Goal: Navigation & Orientation: Go to known website

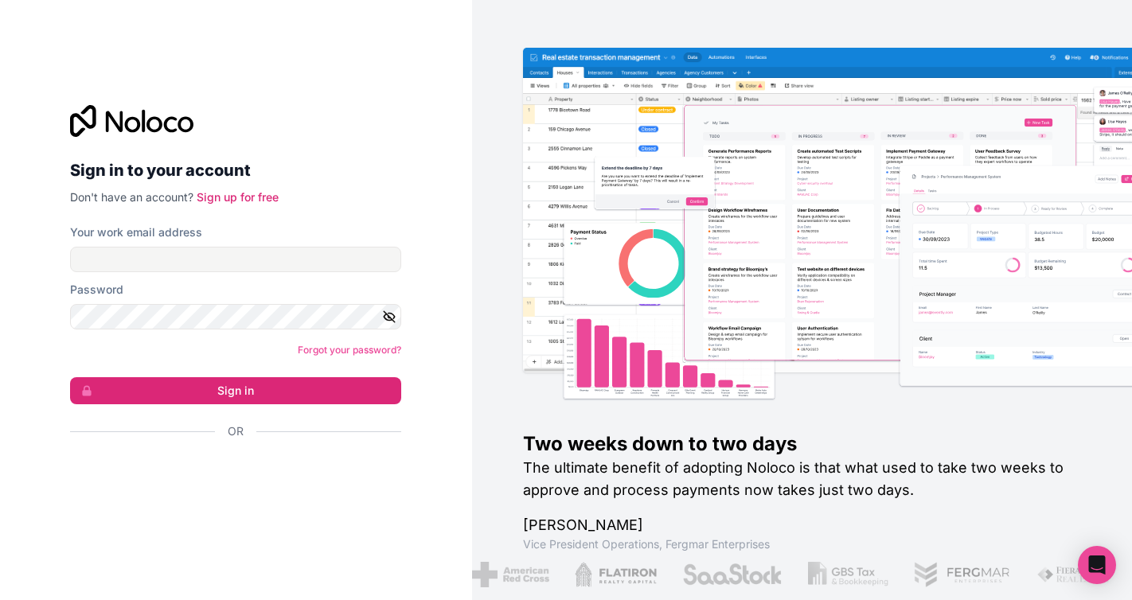
click at [390, 84] on div "Sign in to your account Don't have an account? Sign up for free Your work email…" at bounding box center [235, 300] width 357 height 441
click at [360, 74] on div "Sign in to your account Don't have an account? Sign up for free Your work email…" at bounding box center [236, 300] width 472 height 600
click at [321, 259] on input "Your work email address" at bounding box center [235, 259] width 331 height 25
type input "[PERSON_NAME][EMAIL_ADDRESS][PERSON_NAME][DOMAIN_NAME]"
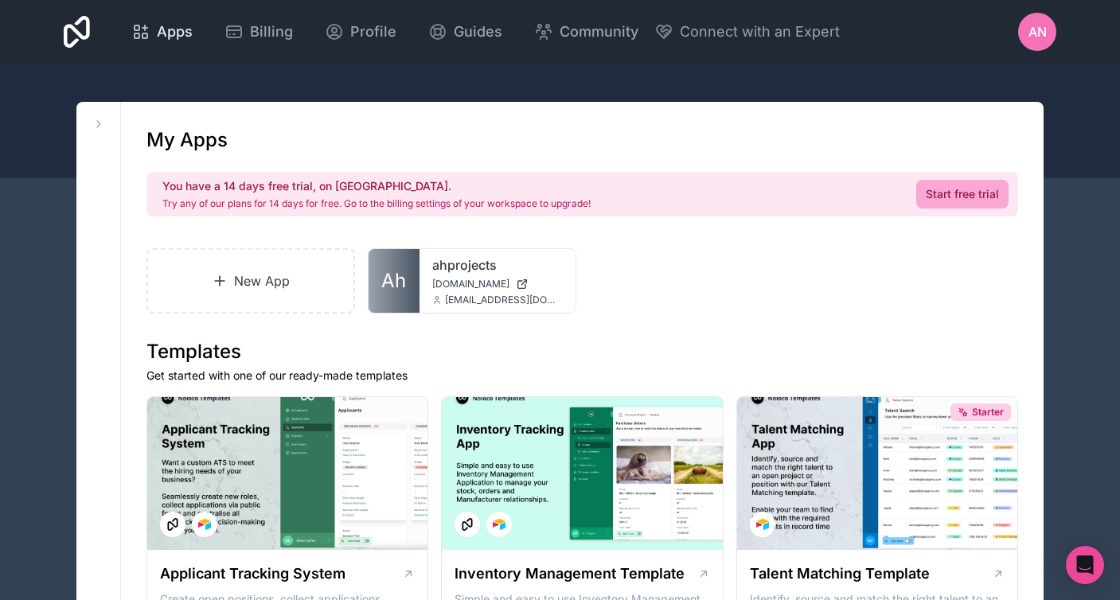
click at [176, 34] on span "Apps" at bounding box center [175, 32] width 36 height 22
click at [157, 31] on span "Apps" at bounding box center [175, 32] width 36 height 22
click at [715, 35] on span "Connect with an Expert" at bounding box center [760, 32] width 160 height 22
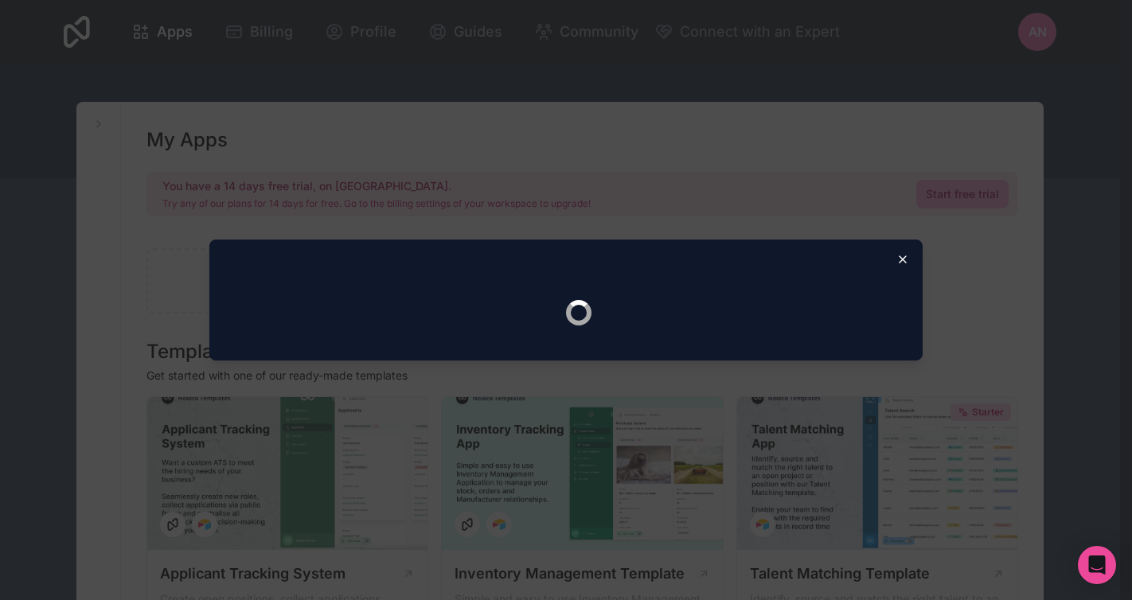
click at [899, 263] on icon "button" at bounding box center [902, 259] width 6 height 6
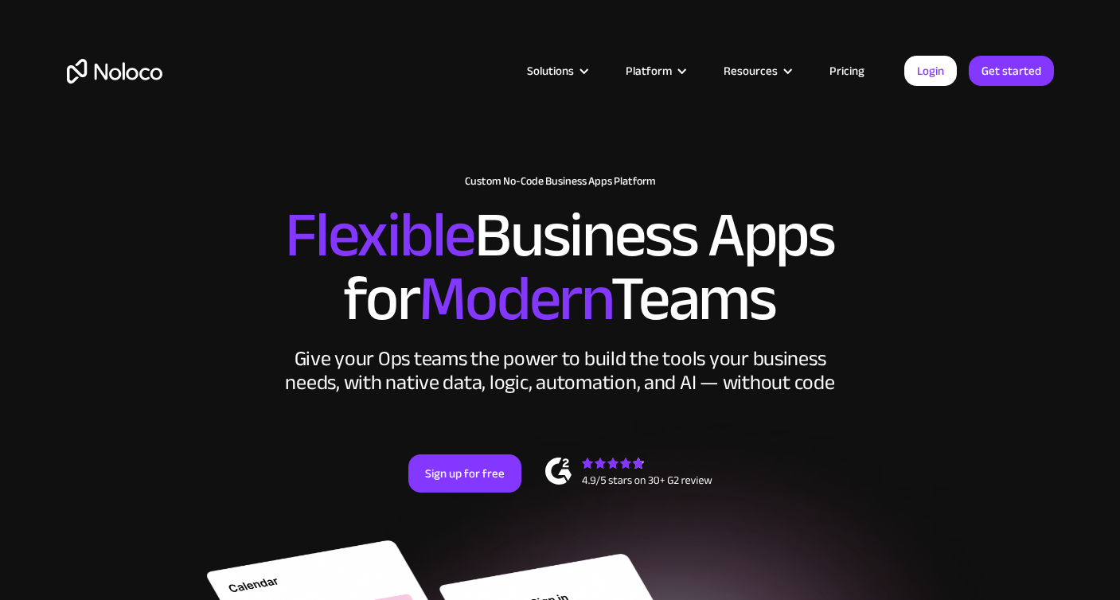
click at [797, 150] on section "New: Connect Noloco to Stripe Custom No-Code Business Apps Platform Flexible Bu…" at bounding box center [560, 593] width 1120 height 1186
click at [516, 7] on div "Solutions Use Cases Business Types Project Management Keep track of customers, …" at bounding box center [560, 75] width 1120 height 150
